Goal: Task Accomplishment & Management: Manage account settings

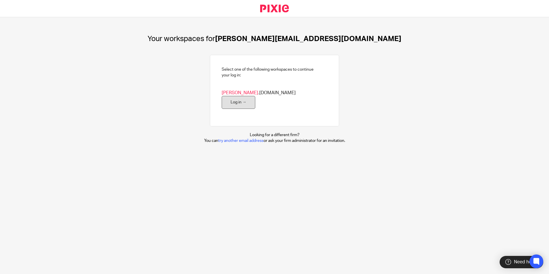
click at [255, 96] on link "Log in →" at bounding box center [238, 102] width 34 height 13
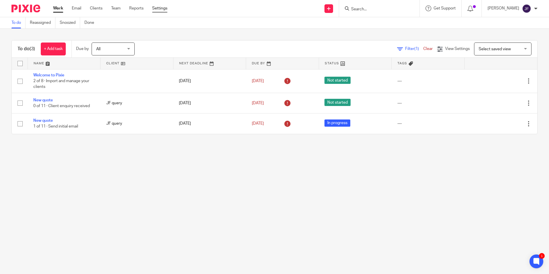
click at [159, 8] on link "Settings" at bounding box center [159, 8] width 15 height 6
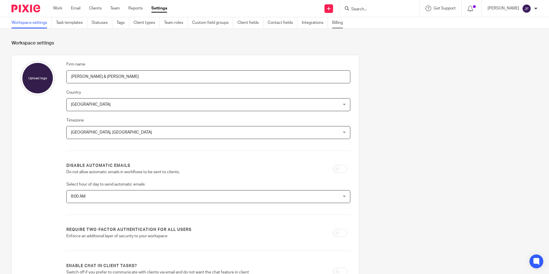
click at [342, 22] on link "Billing" at bounding box center [339, 22] width 15 height 11
